Goal: Transaction & Acquisition: Purchase product/service

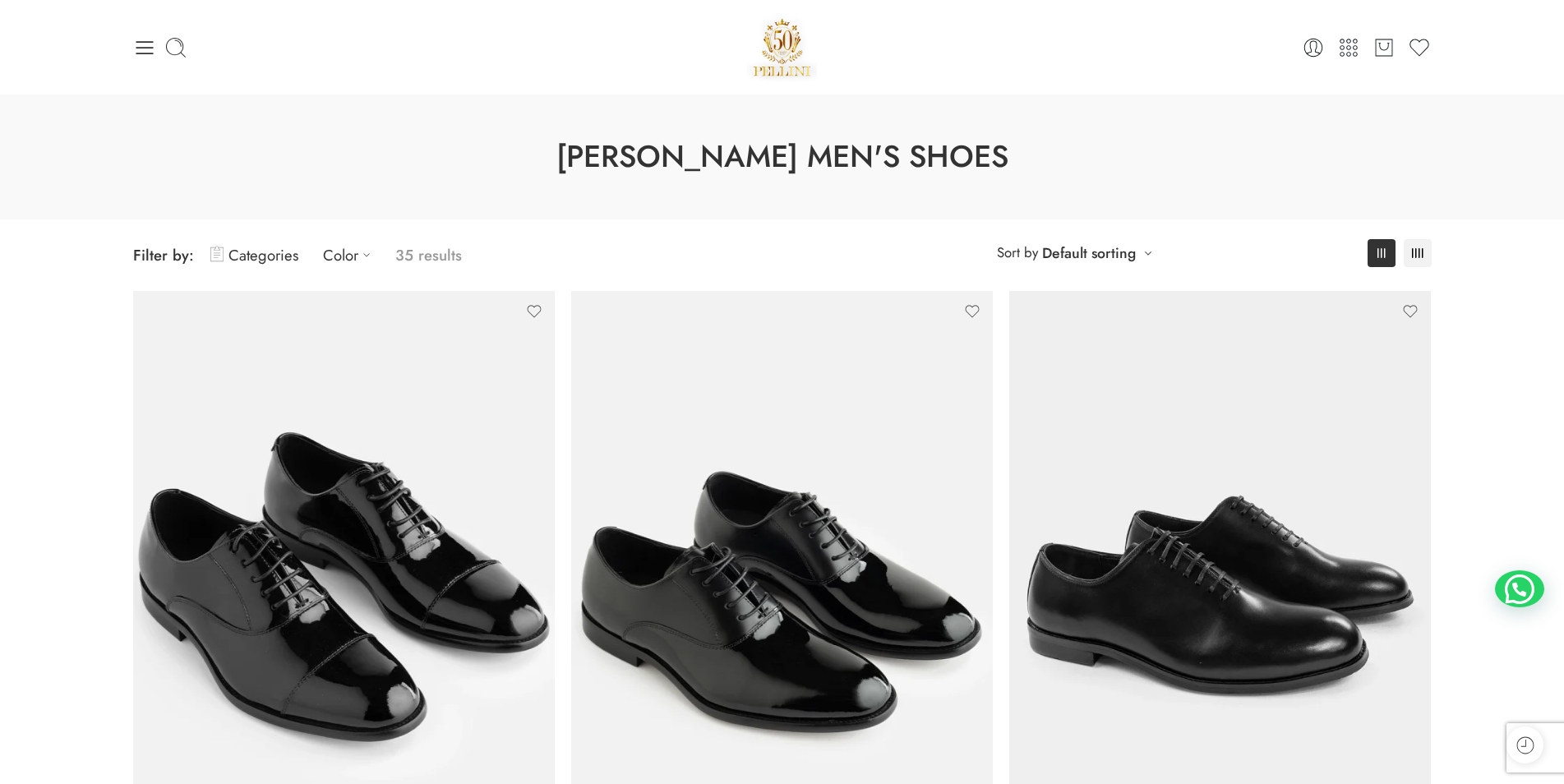
scroll to position [251, 0]
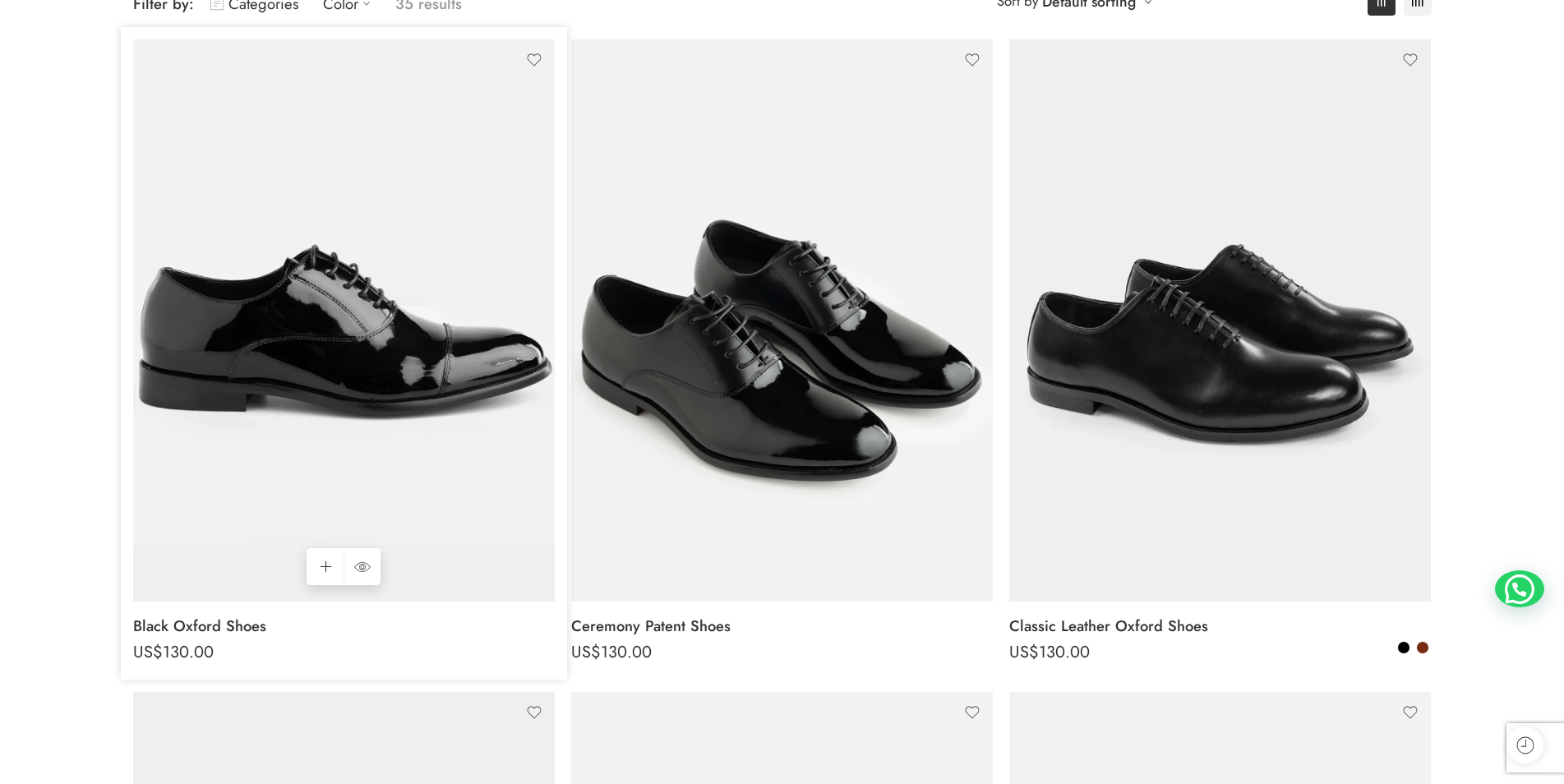
click at [348, 349] on img at bounding box center [344, 321] width 421 height 562
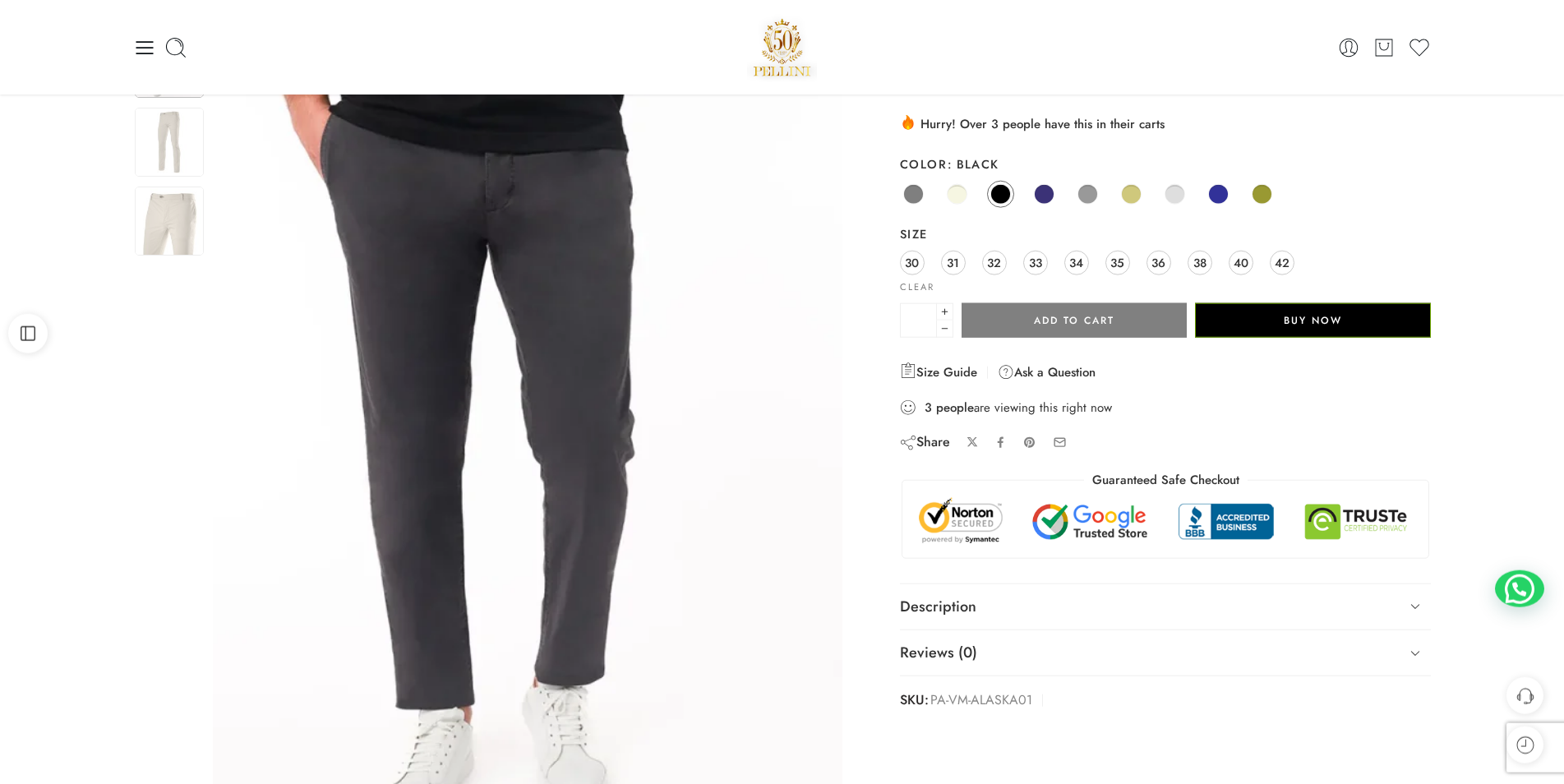
scroll to position [83, 0]
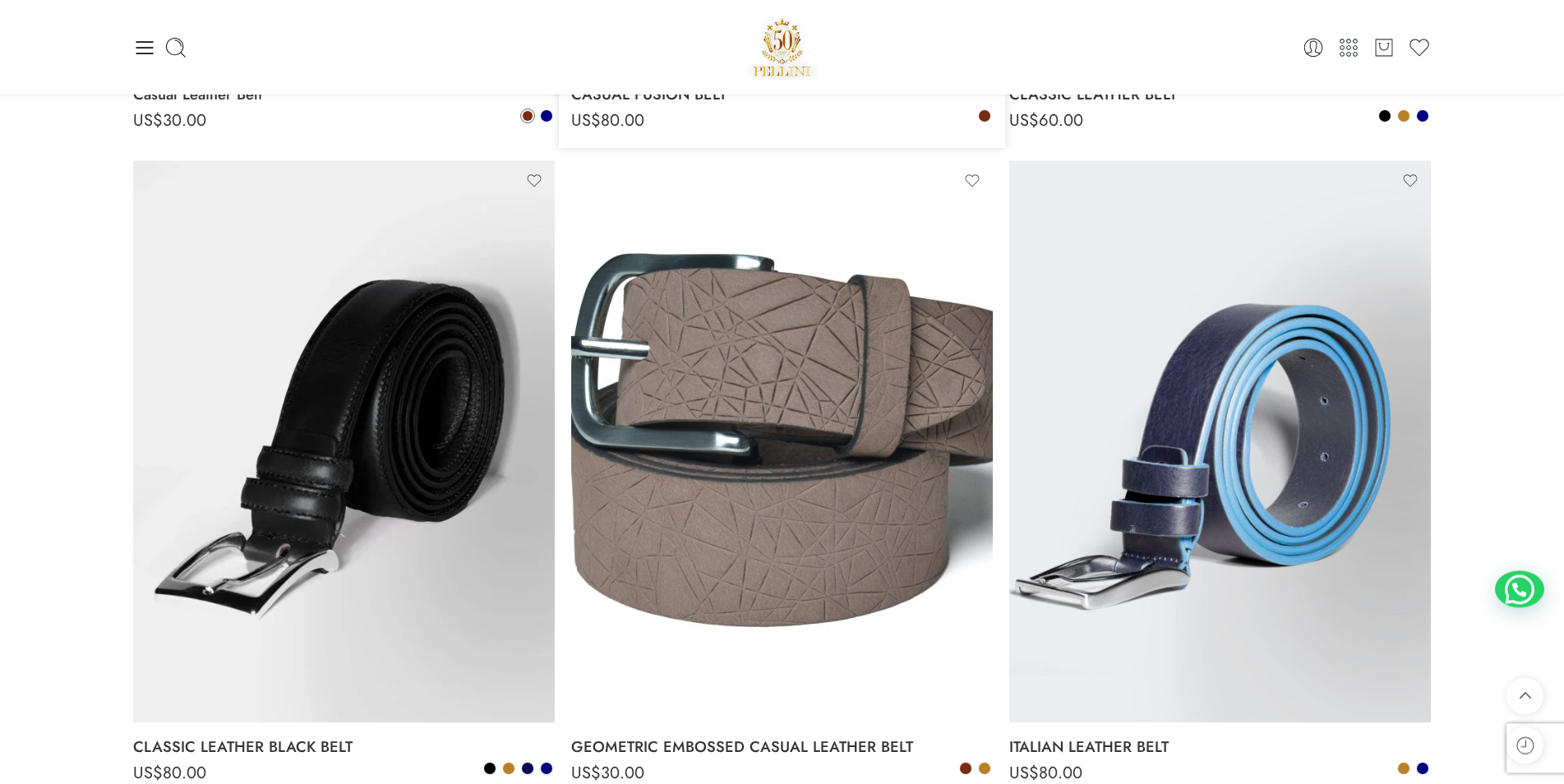
scroll to position [754, 0]
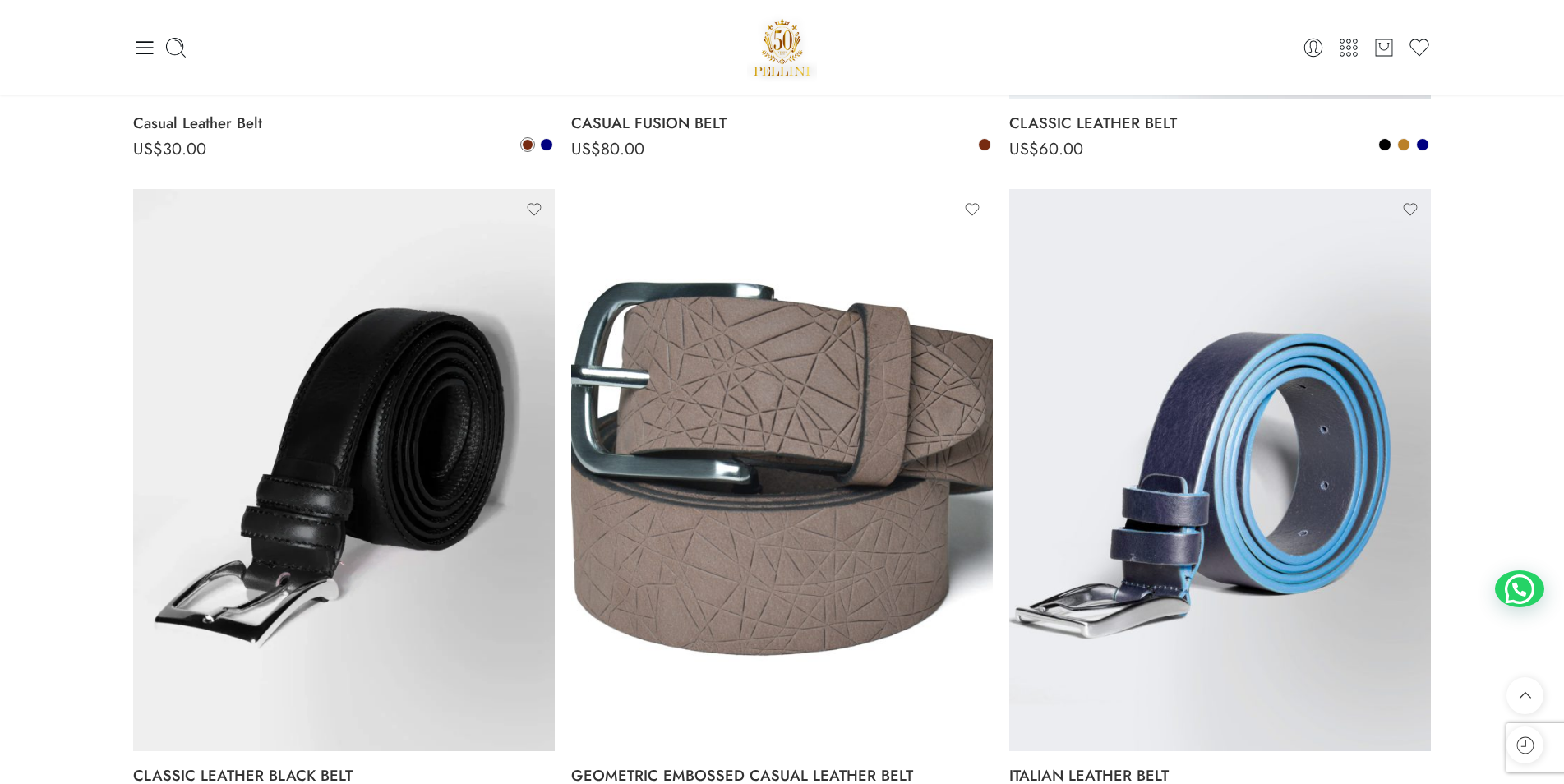
drag, startPoint x: 0, startPoint y: 143, endPoint x: 99, endPoint y: 101, distance: 107.5
click at [0, 144] on div "**********" at bounding box center [782, 769] width 1564 height 2858
click at [0, 242] on div "**********" at bounding box center [782, 769] width 1564 height 2858
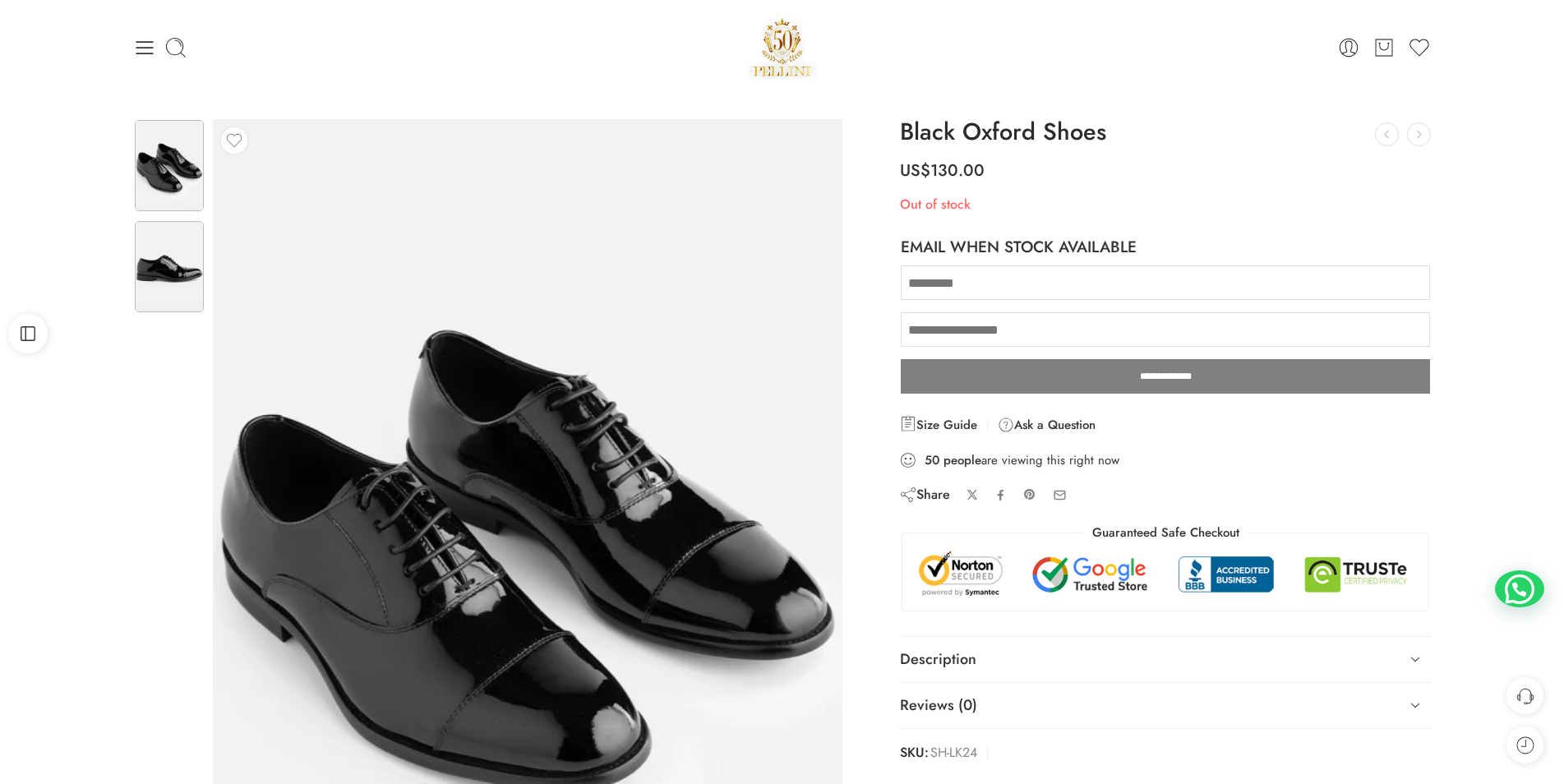
click at [166, 269] on img at bounding box center [169, 267] width 69 height 91
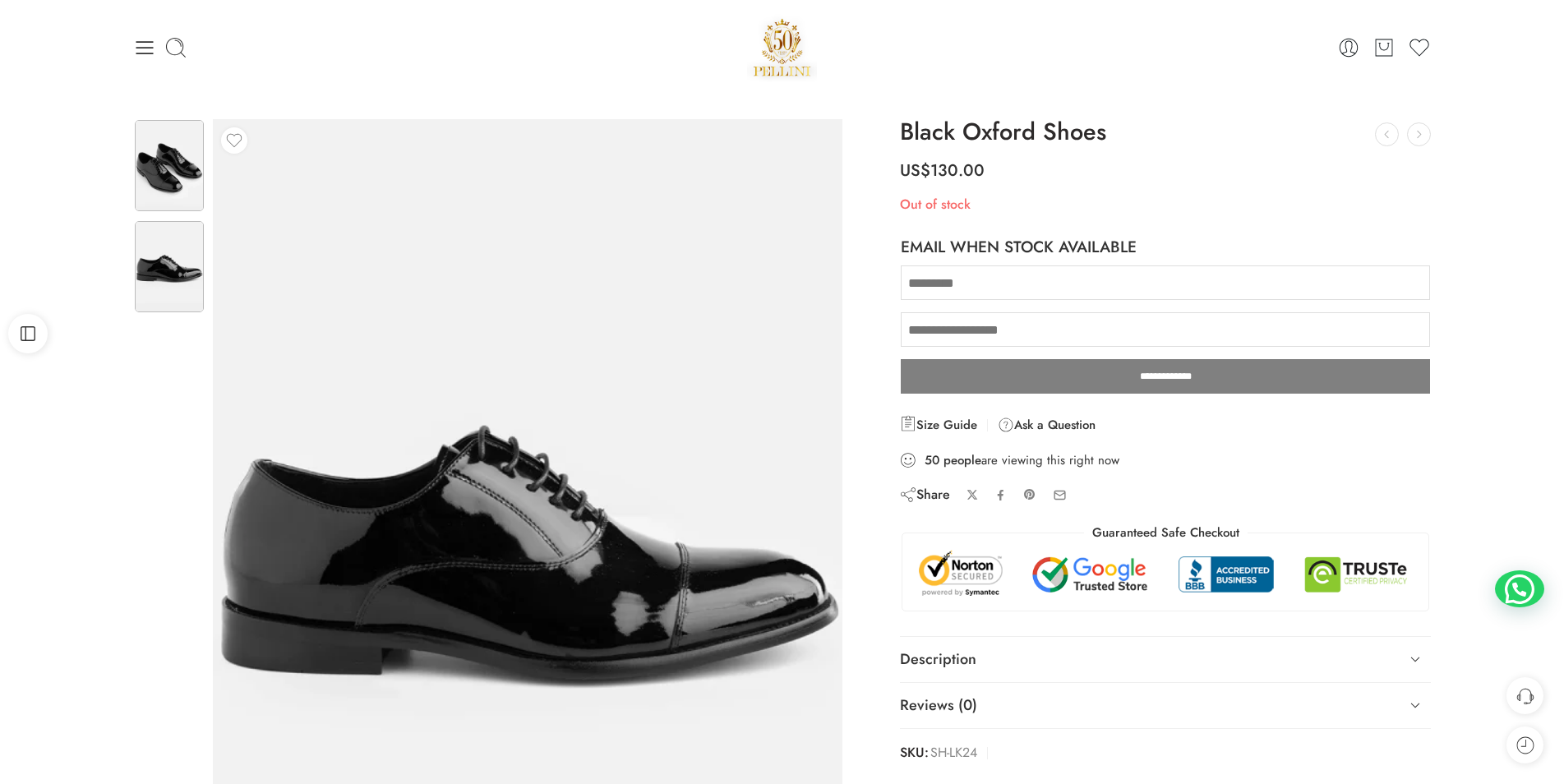
click at [180, 174] on img at bounding box center [169, 165] width 69 height 91
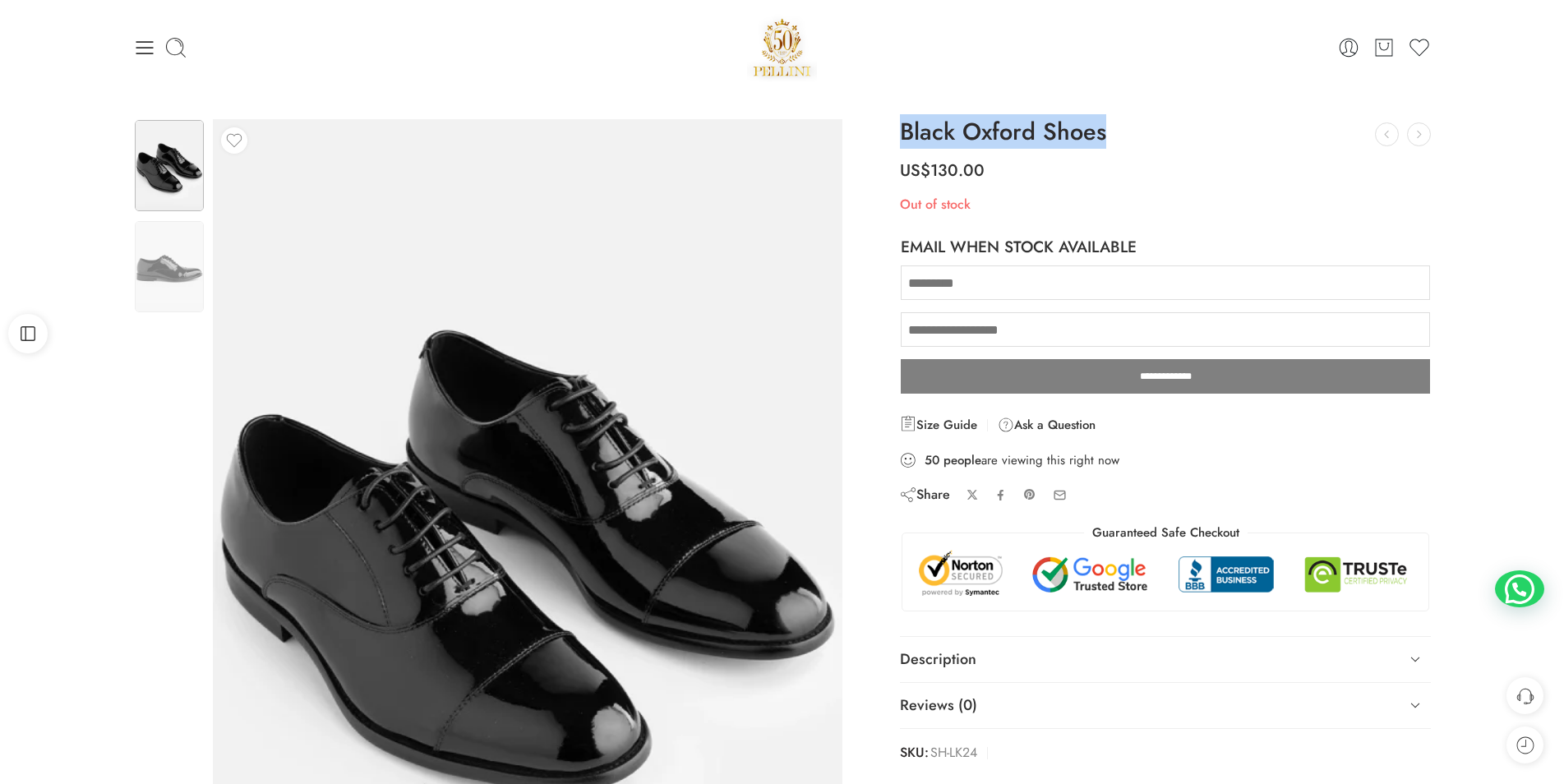
drag, startPoint x: 1109, startPoint y: 130, endPoint x: 893, endPoint y: 128, distance: 216.0
click at [893, 128] on div "Black Oxford Shoes Ceremony Patent Shoes US$ 130.00 Men’s Suede Loafers US$ 130…" at bounding box center [1165, 446] width 548 height 654
copy h1 "Black Oxford Shoes"
